Goal: Answer question/provide support: Share knowledge or assist other users

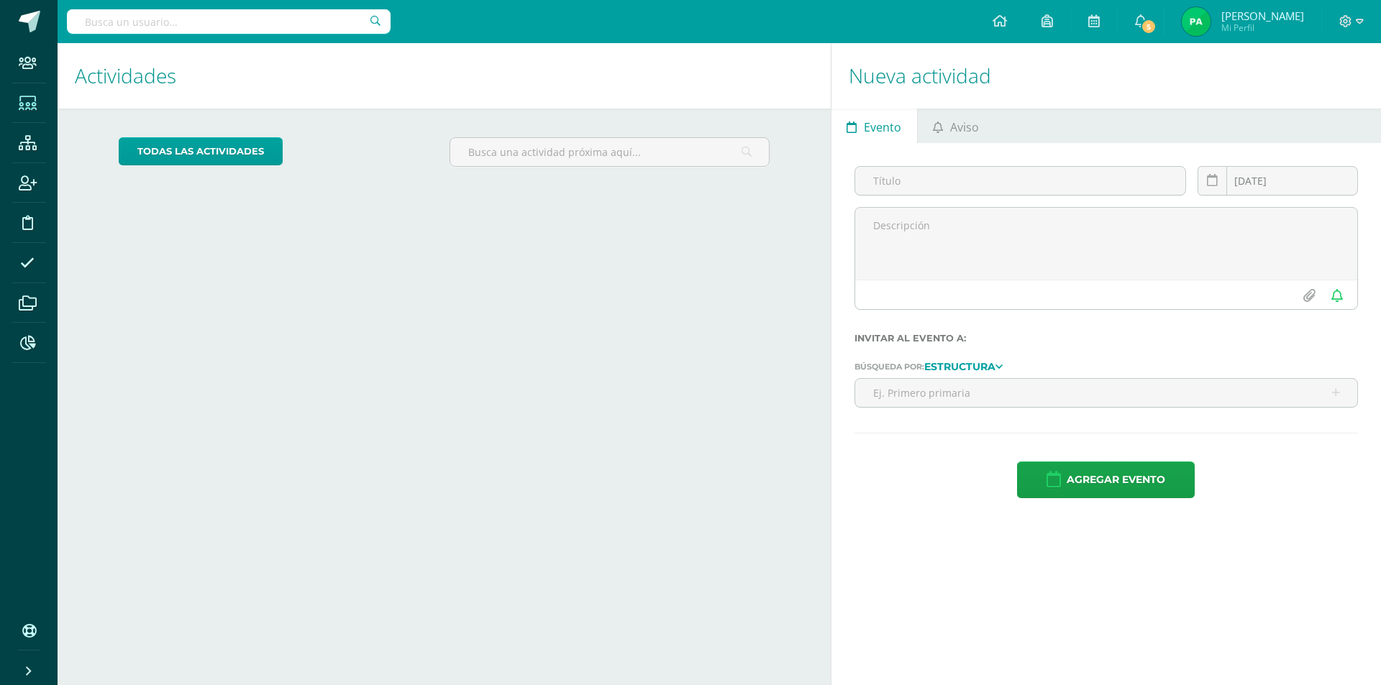
click at [24, 107] on icon at bounding box center [28, 103] width 18 height 14
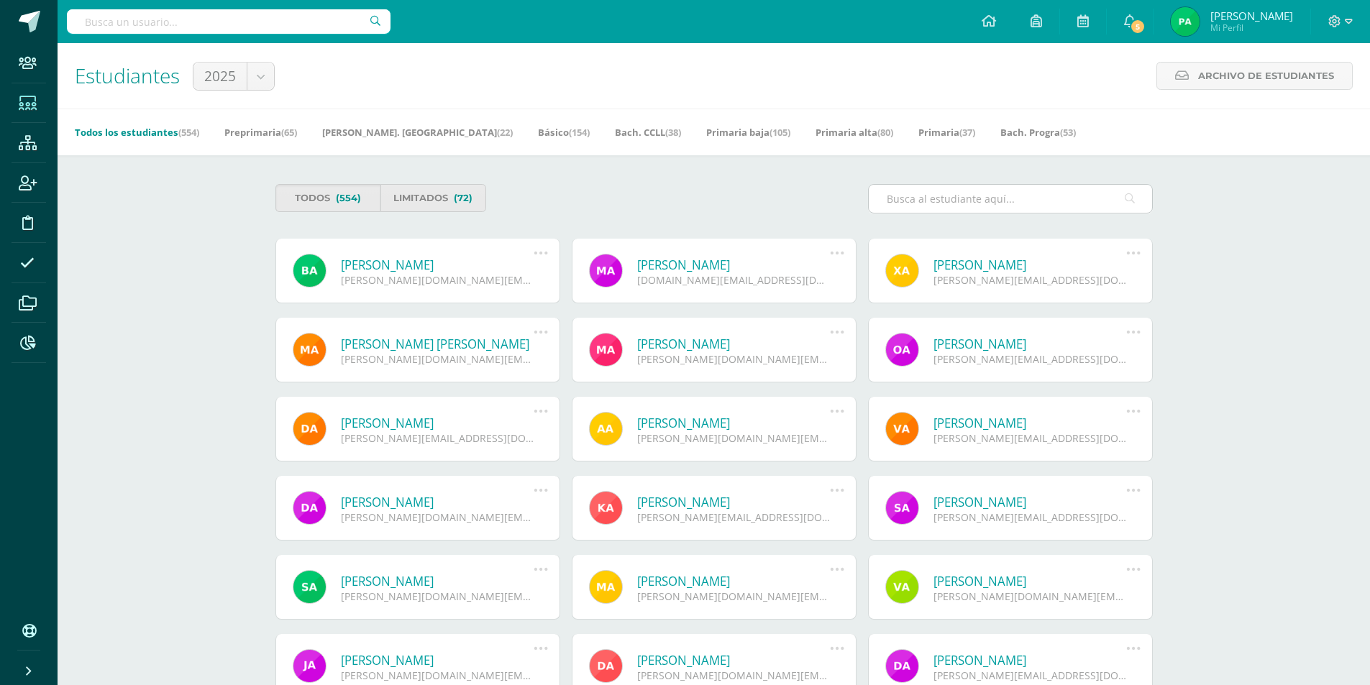
click at [947, 196] on input "text" at bounding box center [1010, 199] width 283 height 28
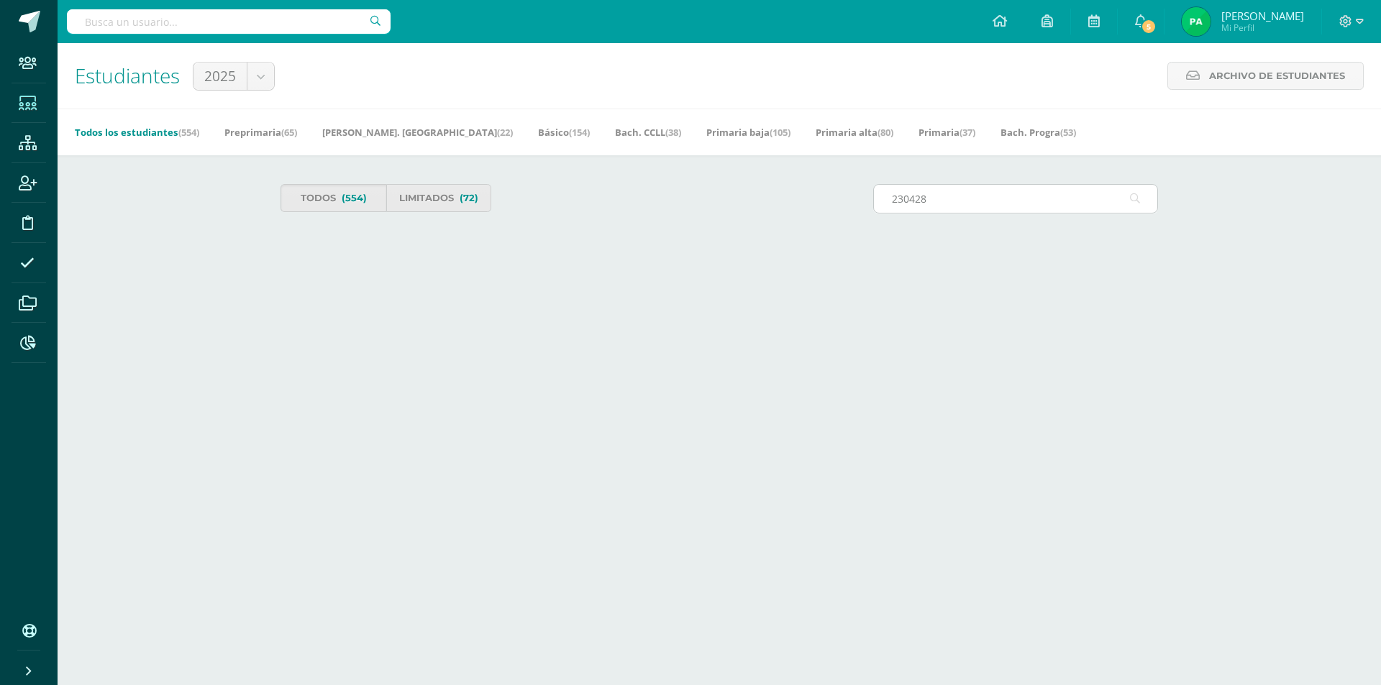
type input "230428"
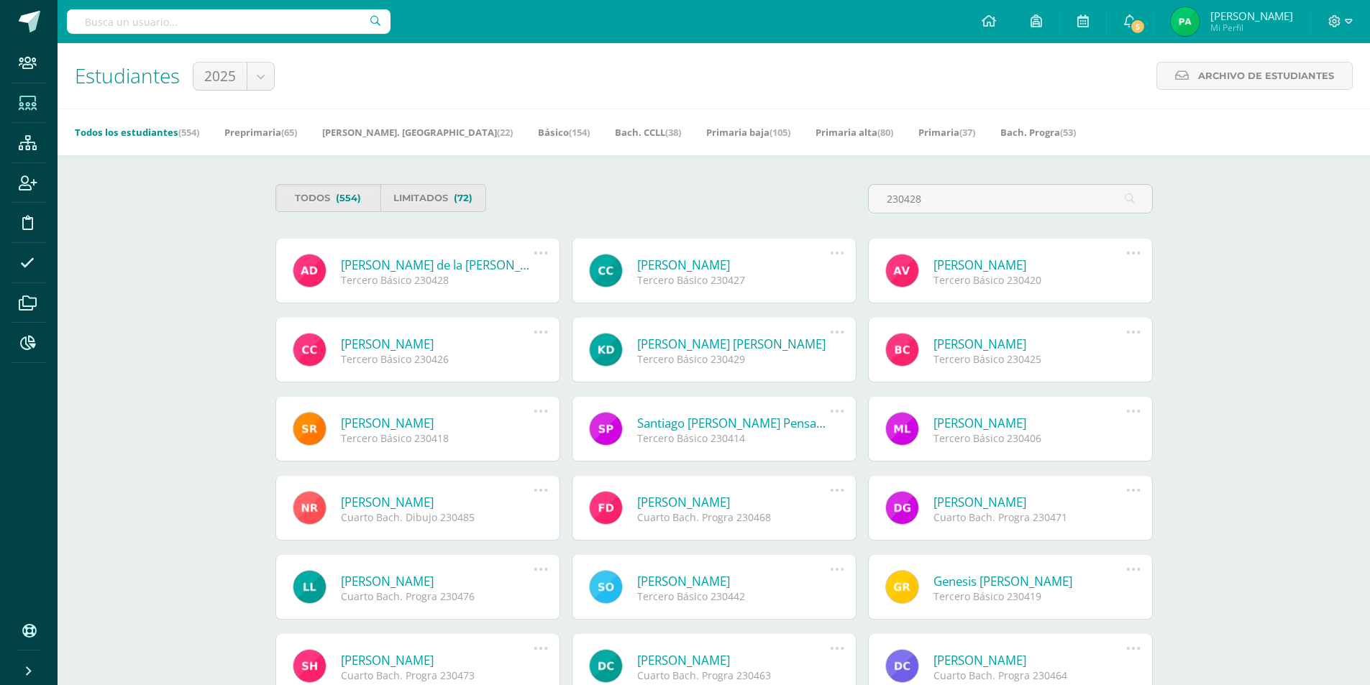
click at [381, 267] on link "Aileen Nathalia de la Cruz Martínez" at bounding box center [437, 265] width 193 height 17
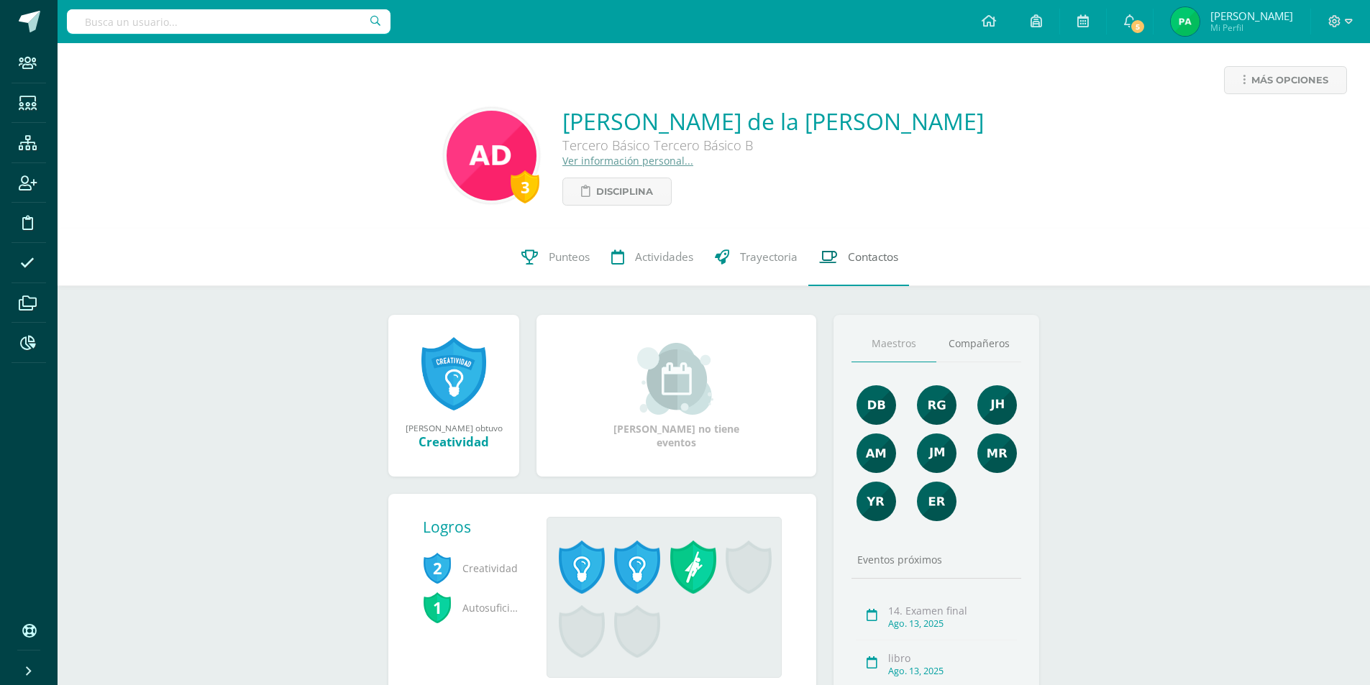
click at [873, 269] on link "Contactos" at bounding box center [858, 258] width 101 height 58
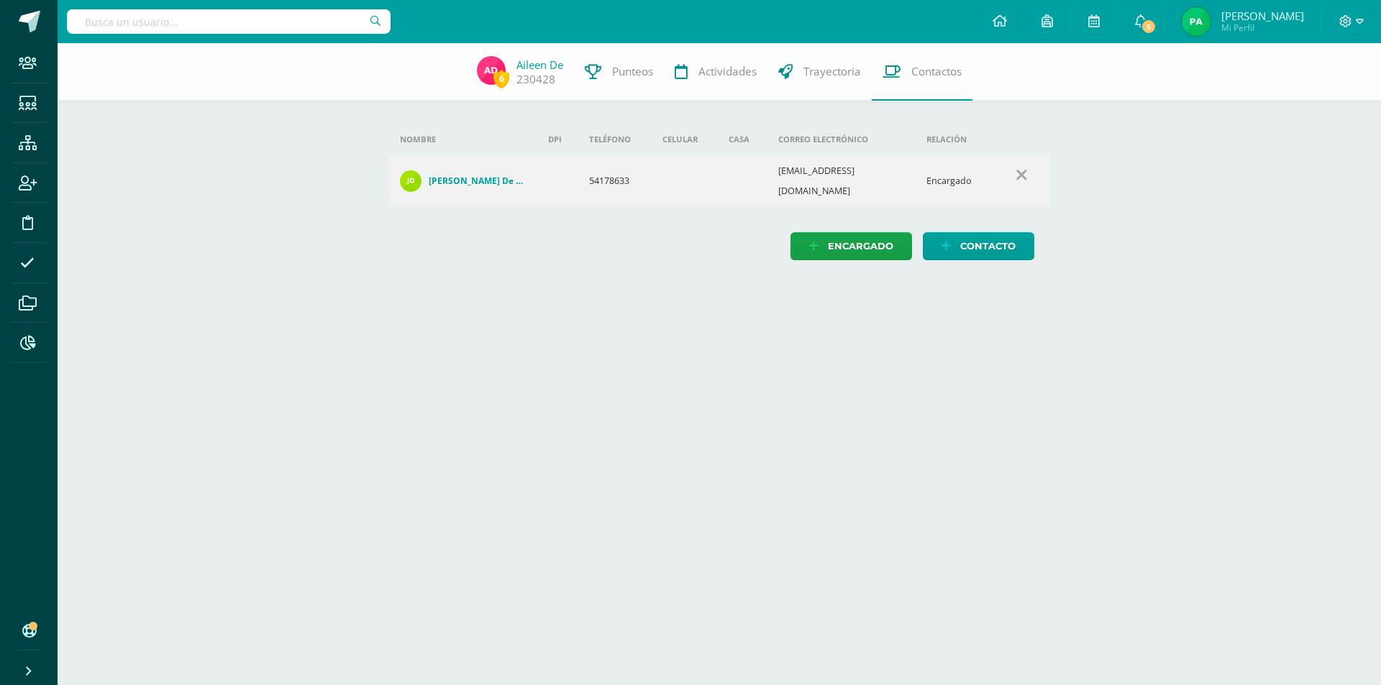
click at [288, 140] on div "6 Aileen de 230428 Punteos Actividades Trayectoria Contactos Agrega un nuevo en…" at bounding box center [720, 166] width 1324 height 246
